Goal: Communication & Community: Share content

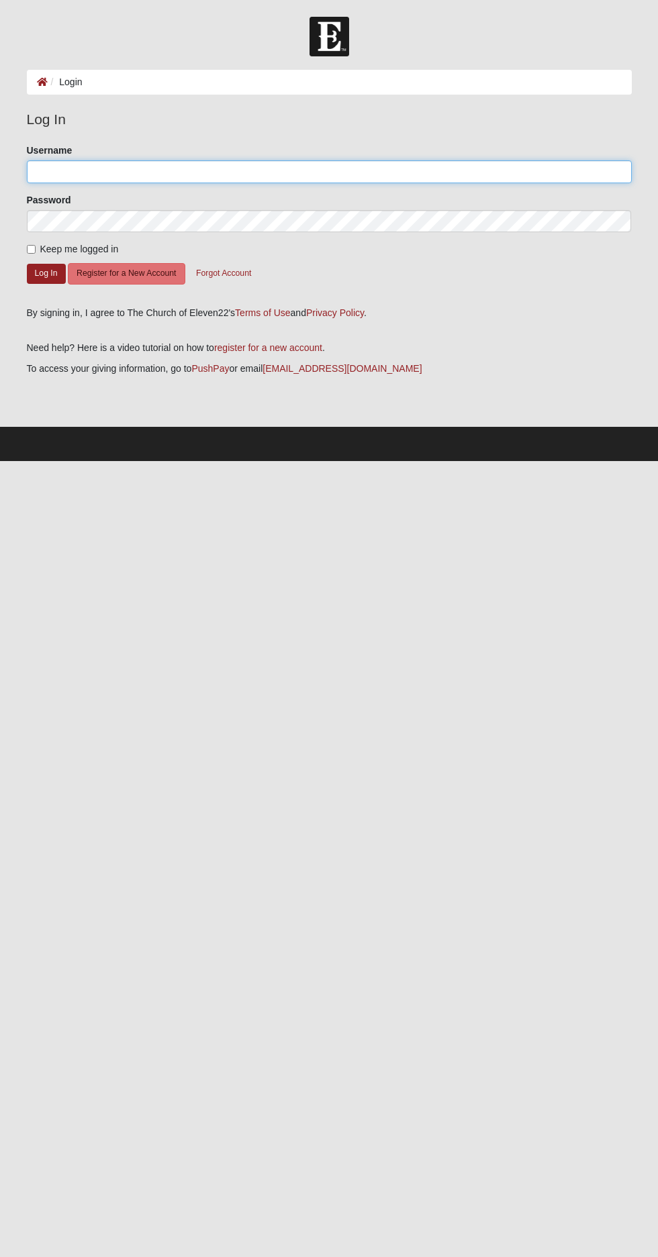
click at [258, 171] on input "Username" at bounding box center [329, 171] width 605 height 23
type input "[EMAIL_ADDRESS][DOMAIN_NAME]"
click at [27, 264] on button "Log In" at bounding box center [46, 273] width 39 height 19
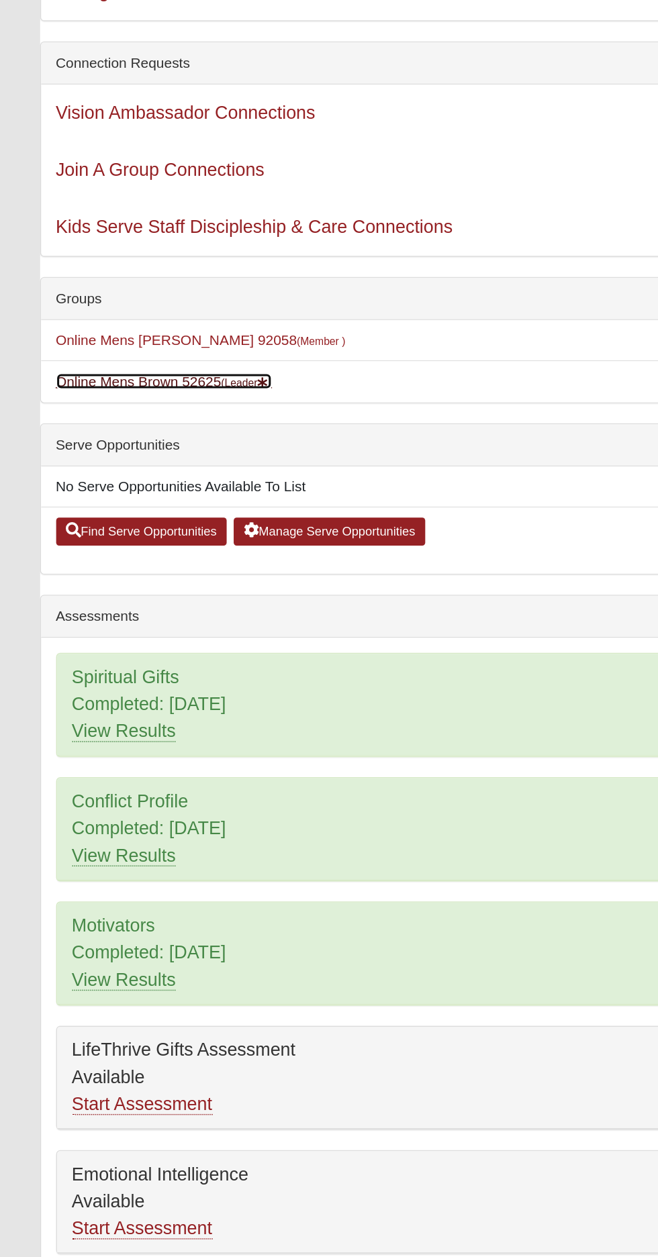
click at [166, 419] on small "(Leader )" at bounding box center [165, 421] width 34 height 8
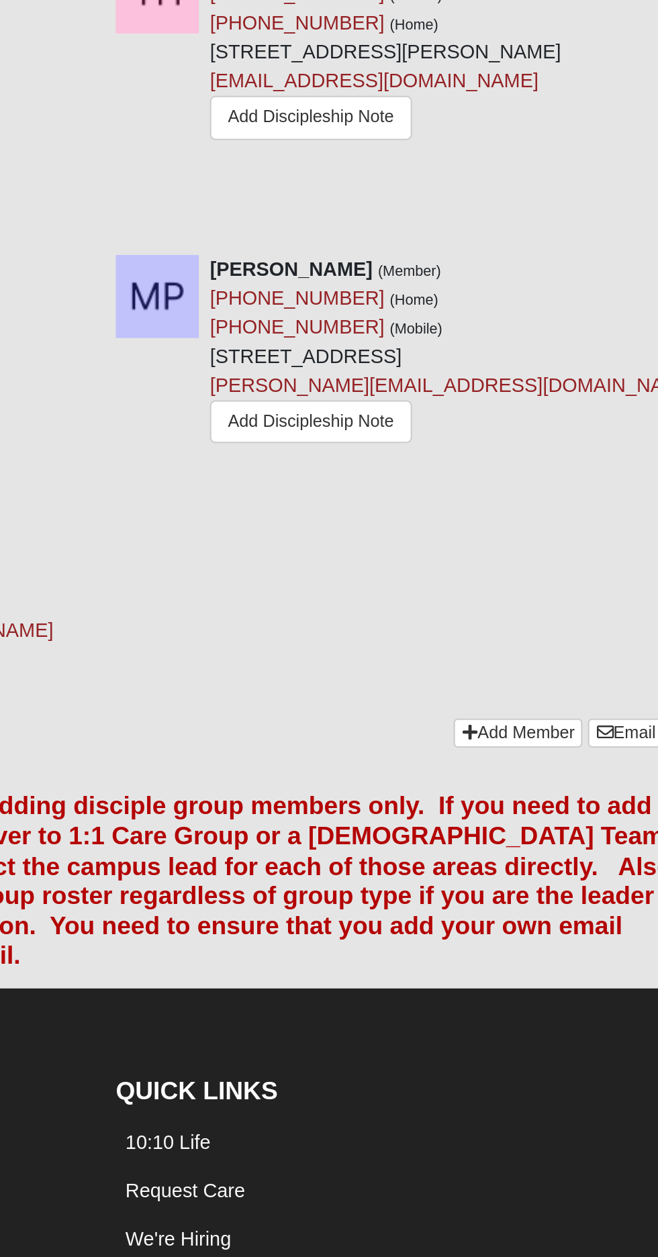
scroll to position [797, 0]
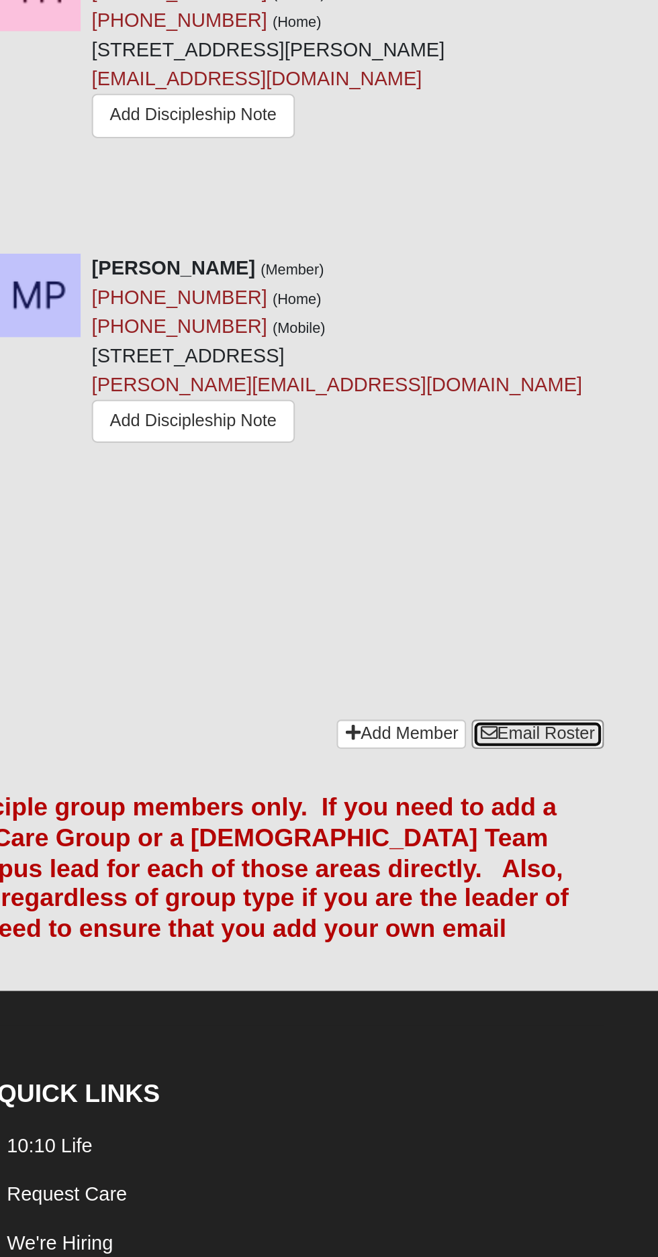
click at [609, 657] on link "Email Roster" at bounding box center [599, 664] width 63 height 14
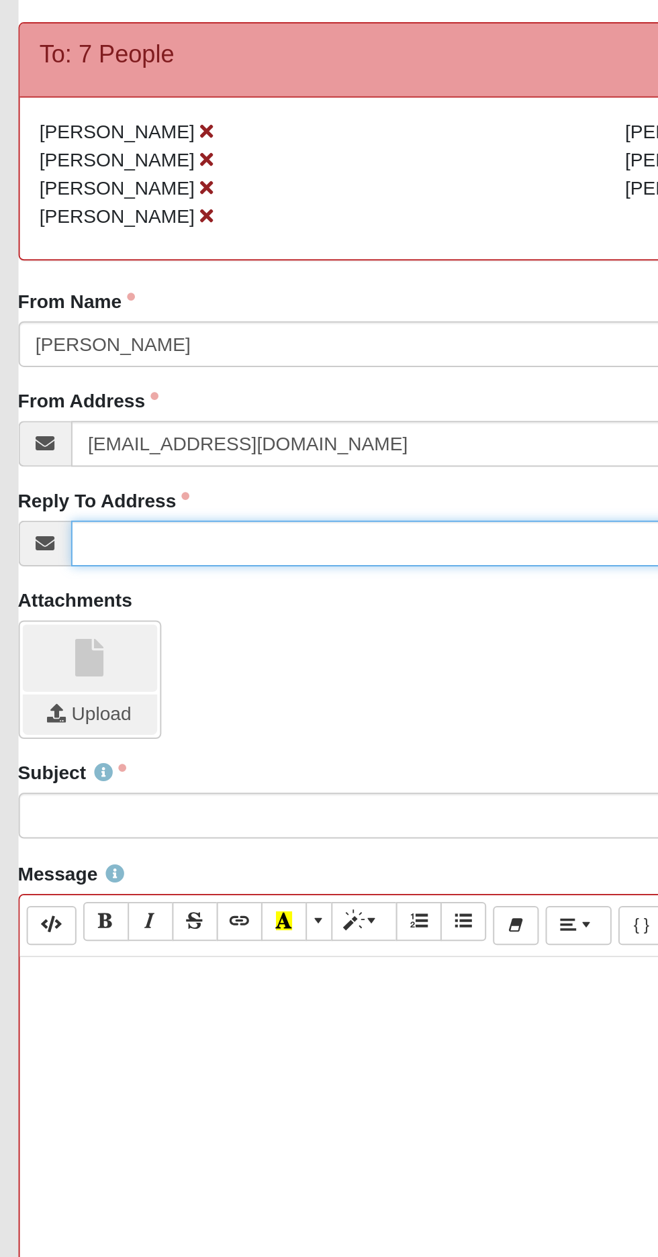
click at [211, 395] on input "Reply To Address" at bounding box center [342, 400] width 578 height 23
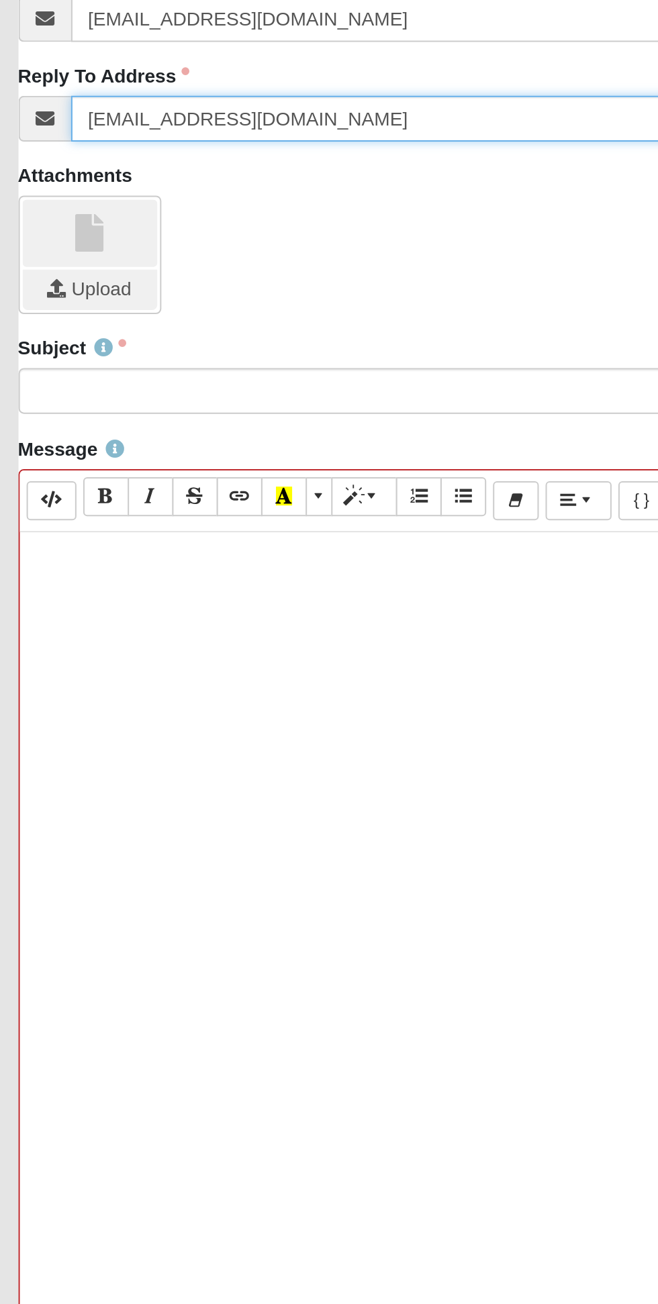
type input "[EMAIL_ADDRESS][DOMAIN_NAME]"
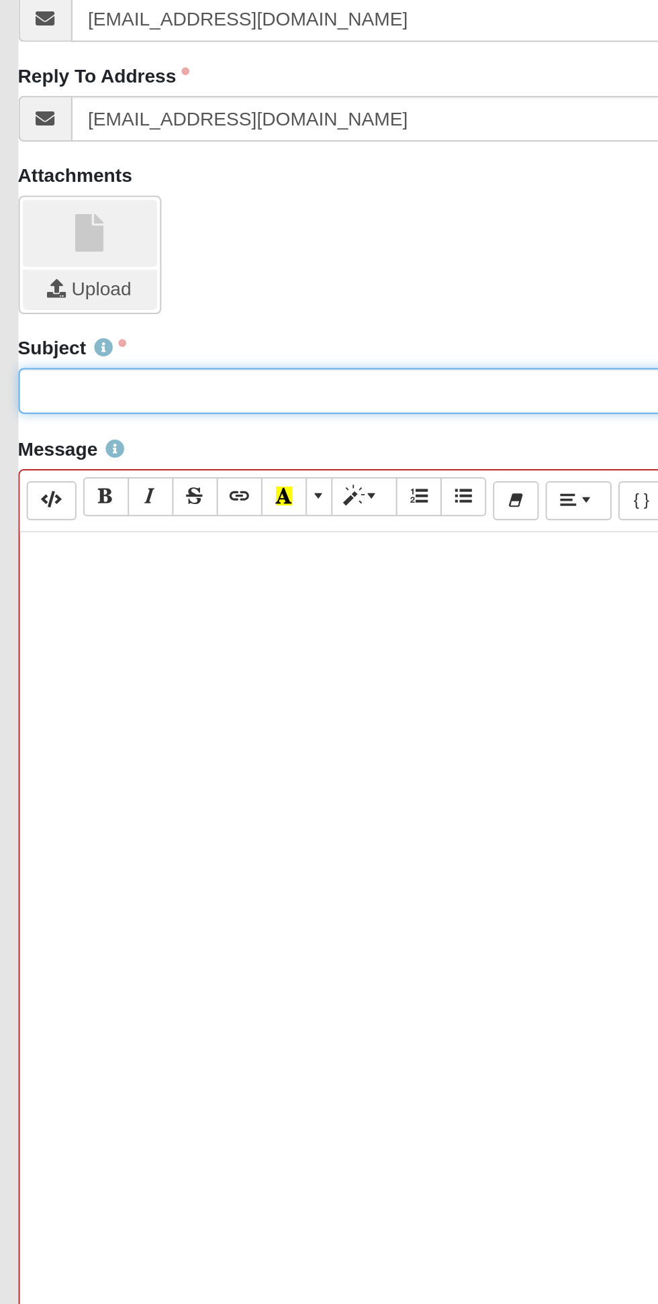
click at [201, 539] on input "Subject" at bounding box center [329, 535] width 605 height 23
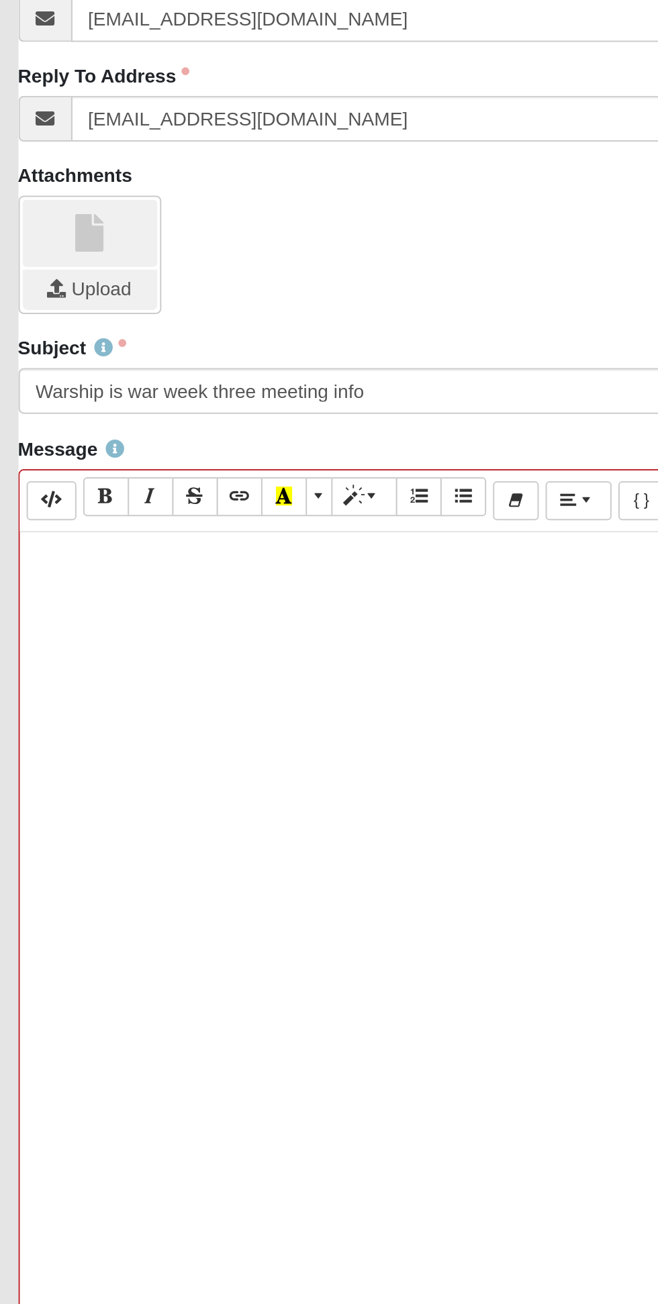
click at [181, 616] on p at bounding box center [329, 620] width 590 height 14
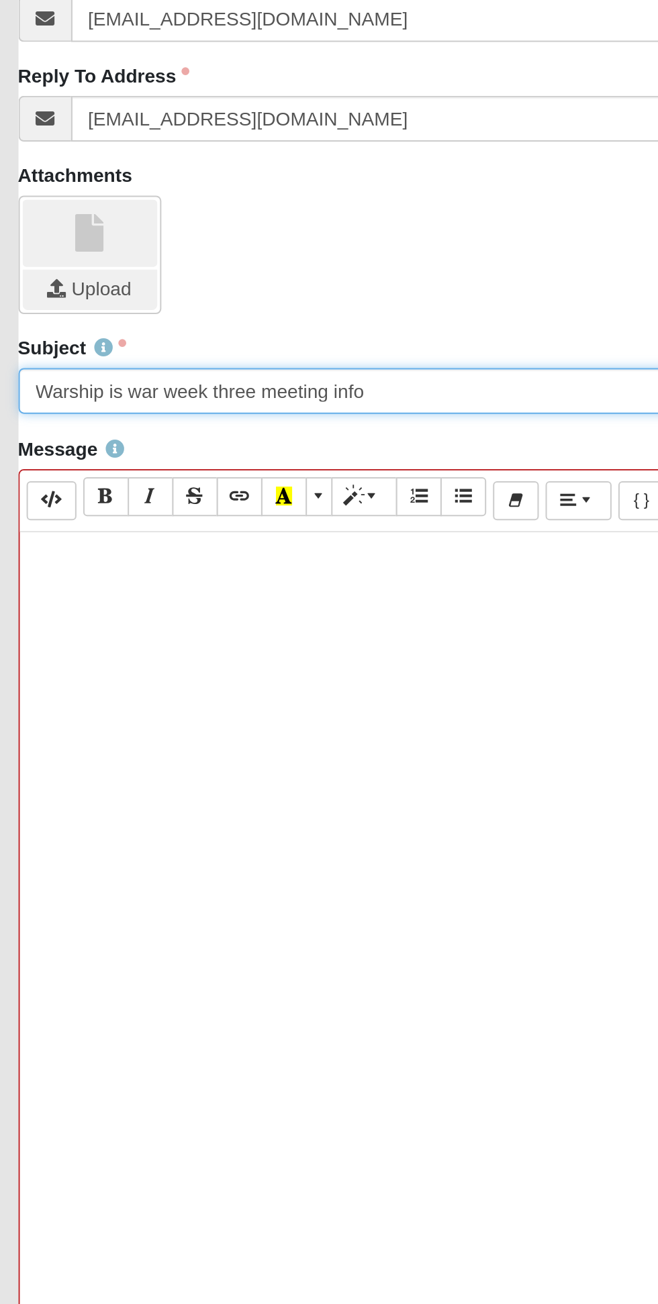
click at [147, 535] on input "Warship is war week three meeting info" at bounding box center [329, 535] width 605 height 23
type input "Warship is war week three tonight's meeting info"
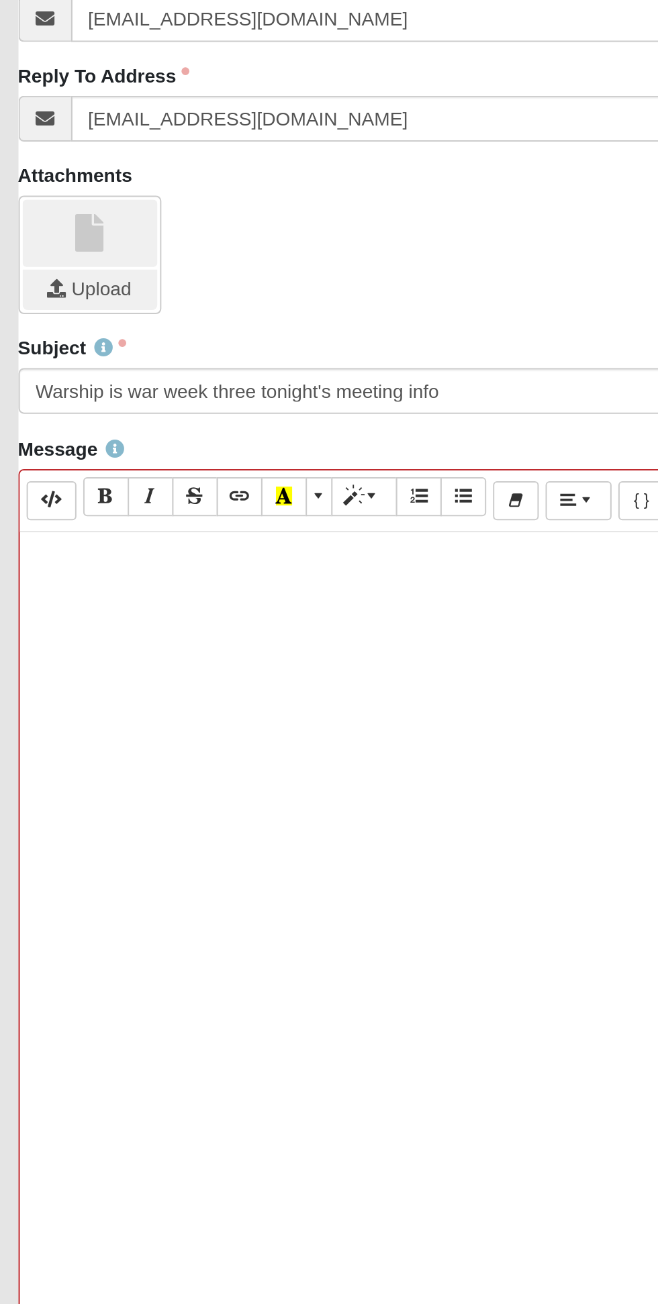
click at [117, 615] on p at bounding box center [329, 620] width 590 height 14
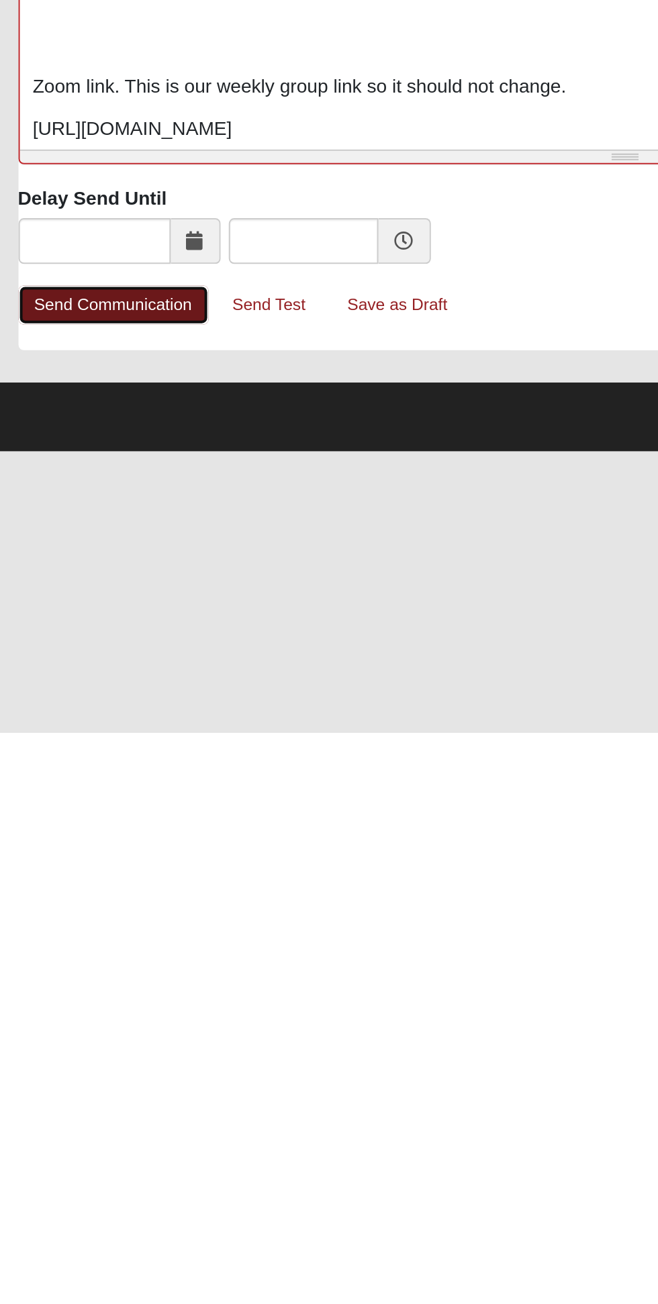
click at [84, 1090] on link "Send Communication" at bounding box center [74, 1090] width 95 height 19
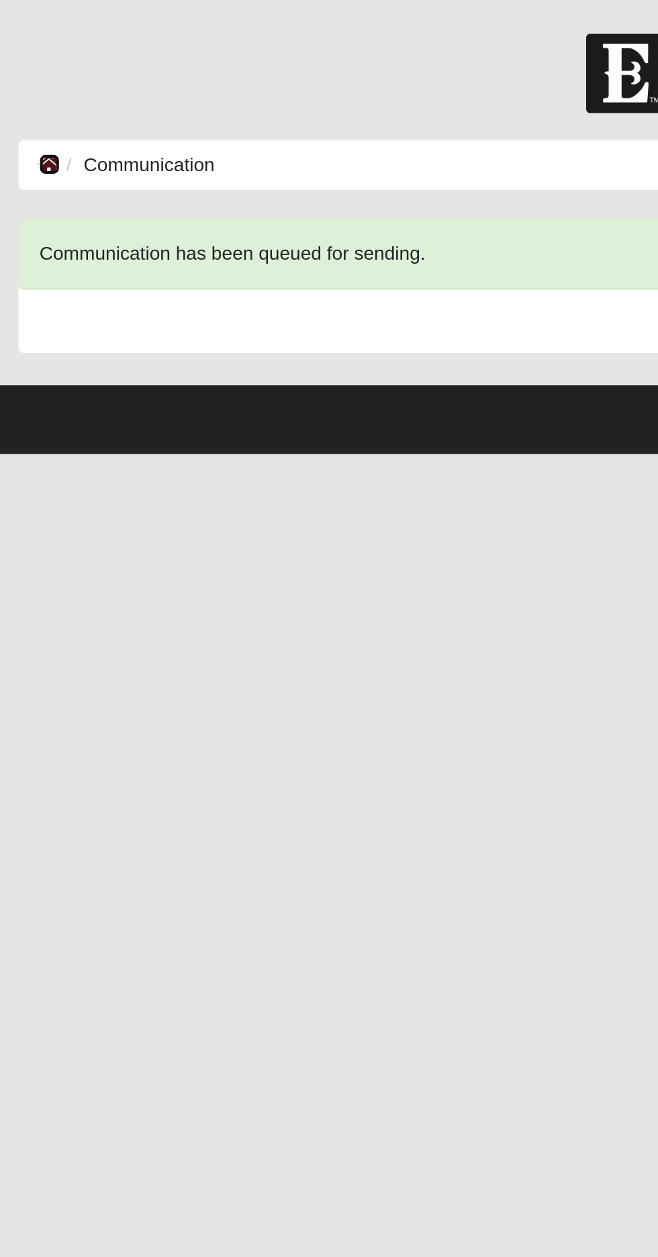
click at [40, 81] on icon at bounding box center [42, 81] width 11 height 9
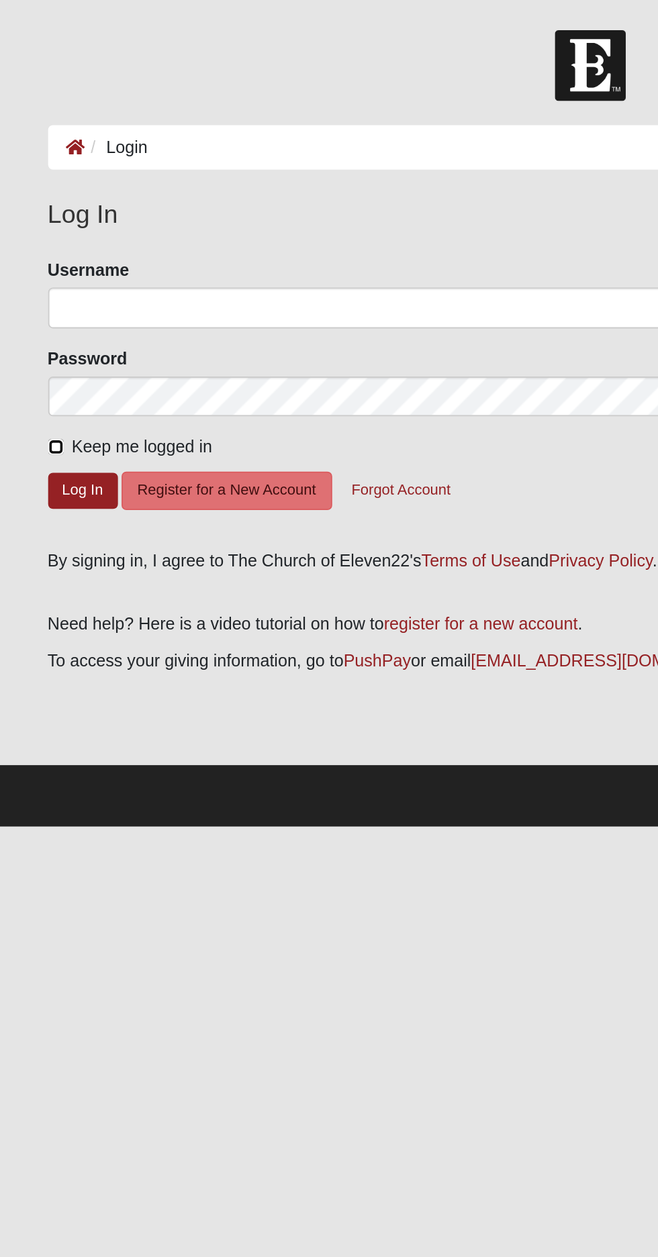
click at [36, 252] on input "Keep me logged in" at bounding box center [31, 249] width 9 height 9
checkbox input "true"
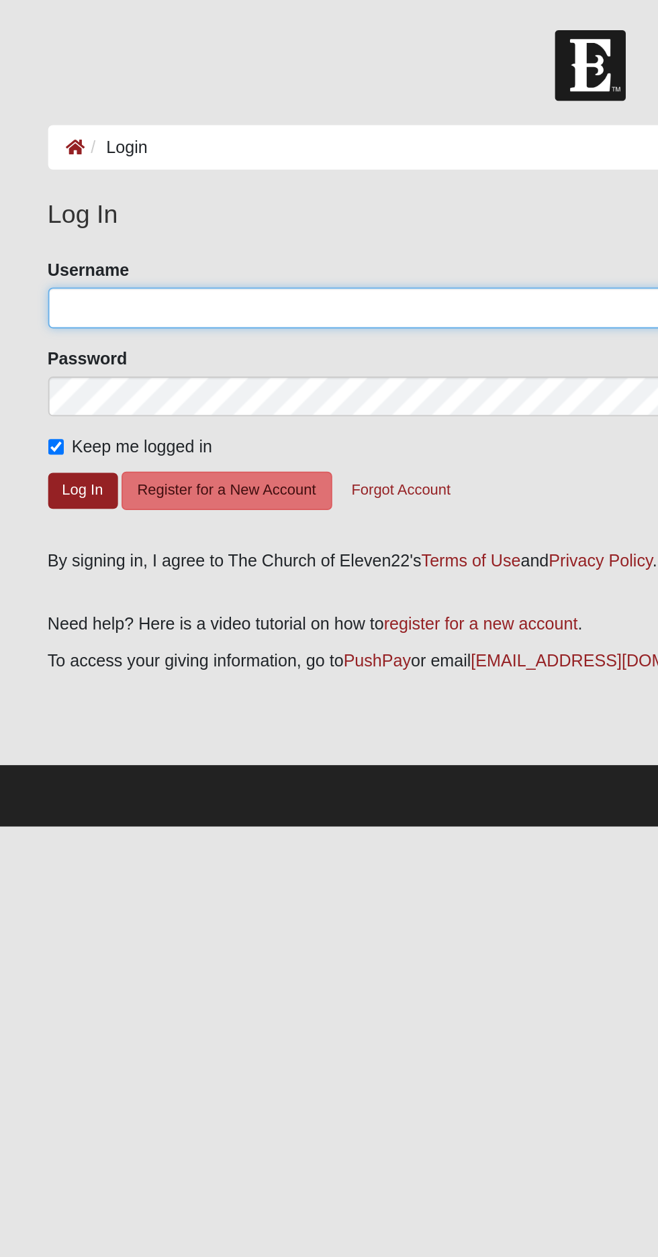
click at [144, 171] on input "Username" at bounding box center [329, 171] width 605 height 23
type input "[EMAIL_ADDRESS][DOMAIN_NAME]"
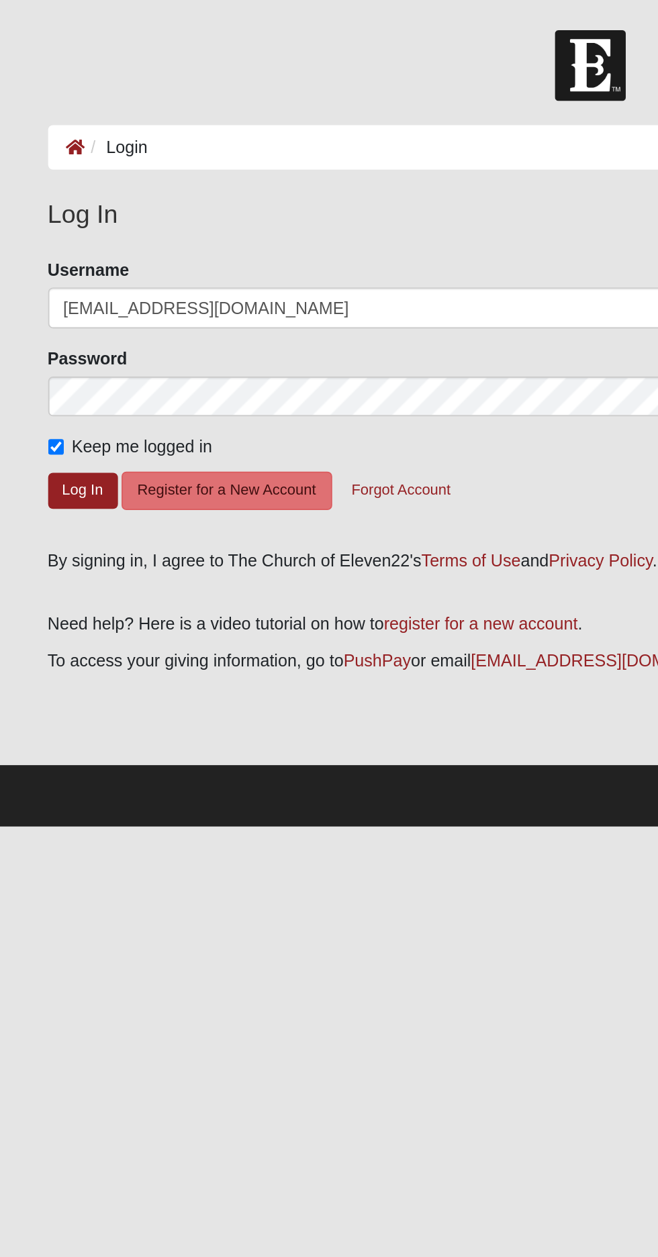
click at [27, 264] on button "Log In" at bounding box center [46, 273] width 39 height 19
